Goal: Task Accomplishment & Management: Use online tool/utility

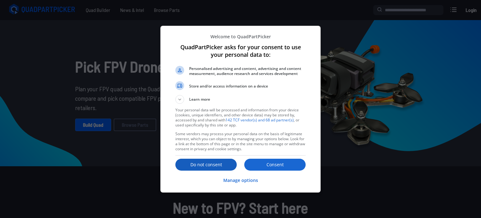
click at [203, 167] on p "Do not consent" at bounding box center [205, 164] width 61 height 6
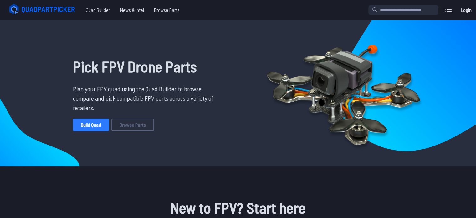
click at [93, 122] on link "Build Quad" at bounding box center [91, 124] width 36 height 13
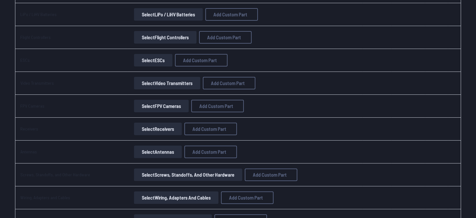
scroll to position [163, 0]
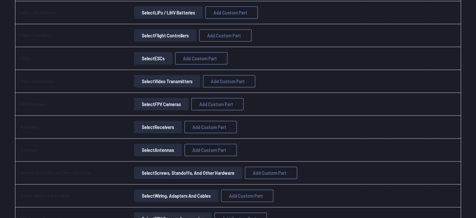
click at [169, 99] on button "Select FPV Cameras" at bounding box center [161, 104] width 55 height 13
click at [160, 106] on button "Select FPV Cameras" at bounding box center [161, 104] width 55 height 13
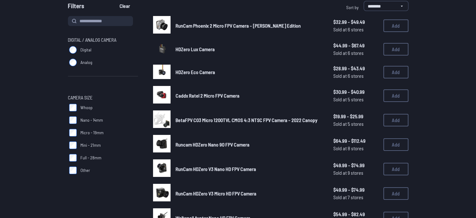
scroll to position [68, 0]
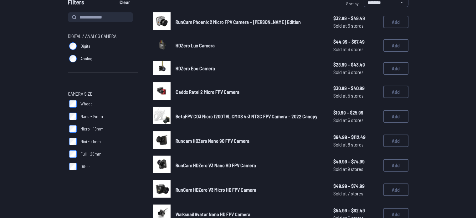
click at [72, 42] on label "Digital" at bounding box center [103, 46] width 70 height 13
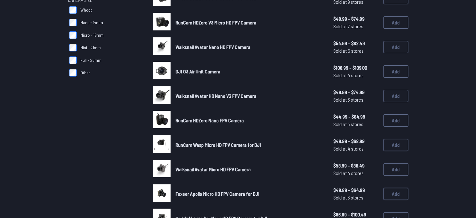
scroll to position [166, 0]
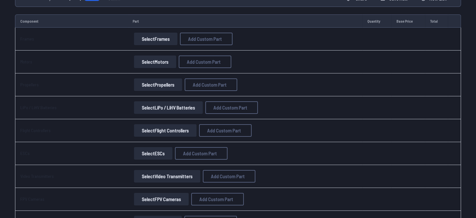
scroll to position [163, 0]
